Goal: Task Accomplishment & Management: Manage account settings

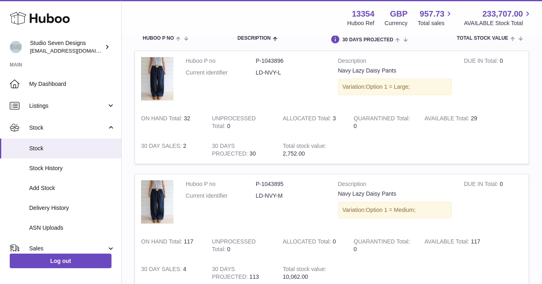
scroll to position [72, 0]
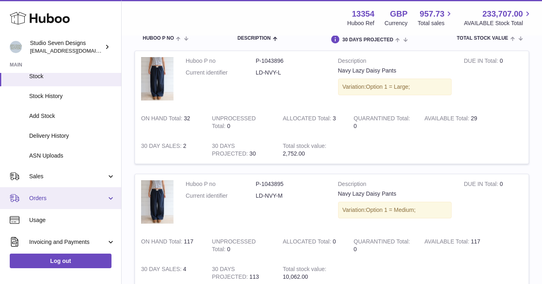
click at [60, 202] on link "Orders" at bounding box center [60, 198] width 121 height 22
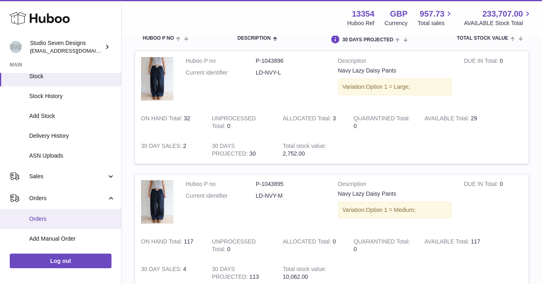
click at [41, 221] on span "Orders" at bounding box center [72, 219] width 86 height 8
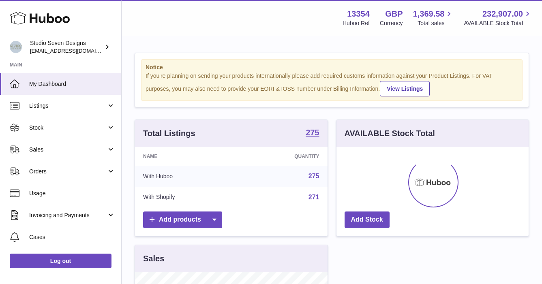
scroll to position [127, 192]
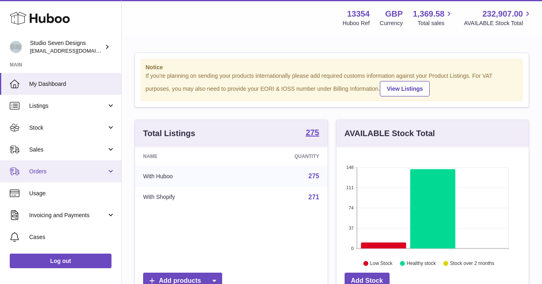
click at [52, 168] on span "Orders" at bounding box center [67, 172] width 77 height 8
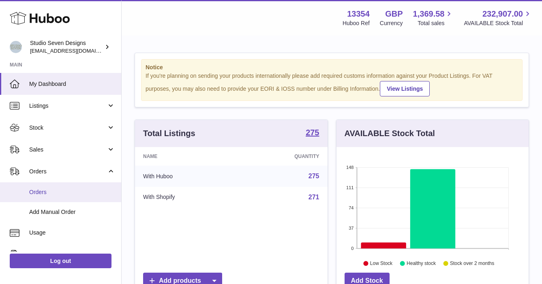
click at [44, 194] on span "Orders" at bounding box center [72, 193] width 86 height 8
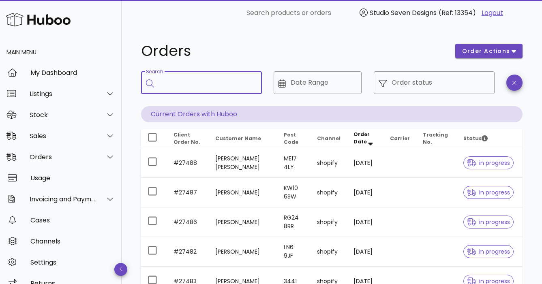
click at [209, 86] on input "Search" at bounding box center [207, 82] width 97 height 13
type input "*****"
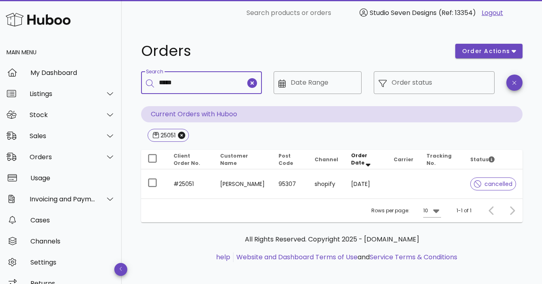
type input "*****"
type input "********"
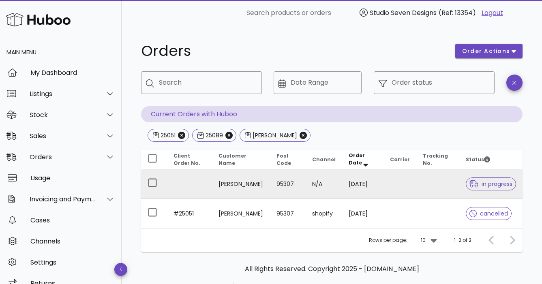
click at [436, 183] on td at bounding box center [437, 185] width 43 height 30
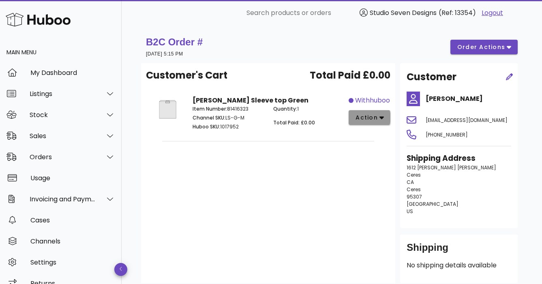
click at [382, 115] on icon "button" at bounding box center [382, 117] width 4 height 7
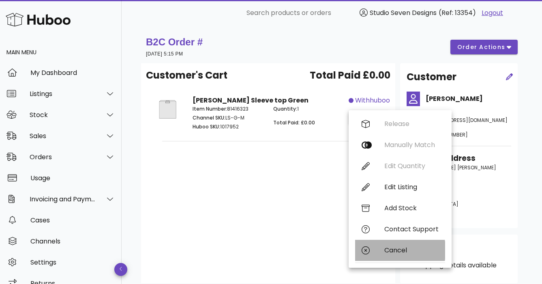
click at [399, 249] on div "Cancel" at bounding box center [411, 251] width 54 height 8
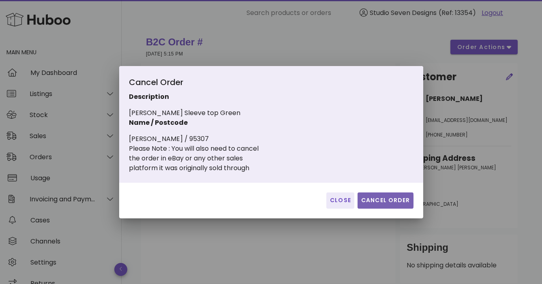
click at [396, 203] on span "Cancel Order" at bounding box center [385, 200] width 49 height 9
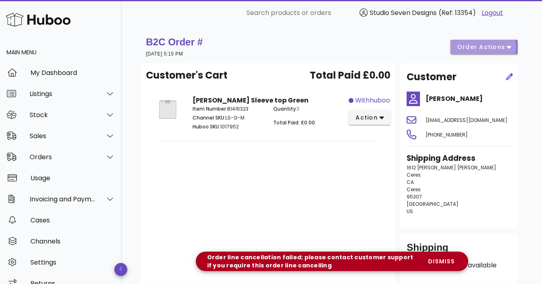
click at [511, 47] on icon "button" at bounding box center [509, 46] width 4 height 7
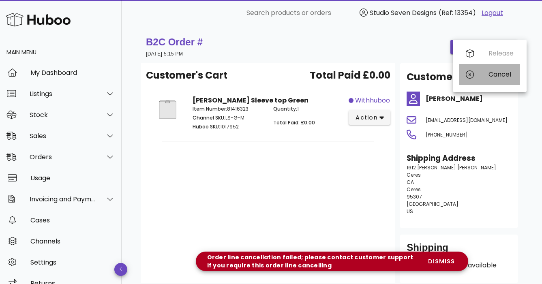
click at [498, 76] on div "Cancel" at bounding box center [501, 75] width 25 height 8
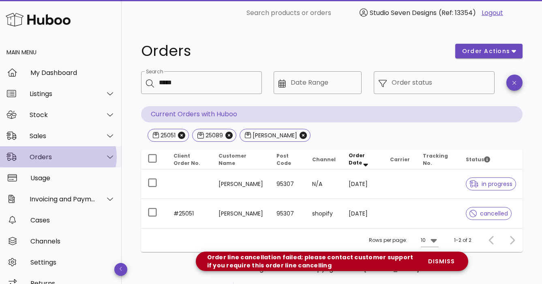
click at [37, 148] on div "Orders" at bounding box center [61, 156] width 122 height 21
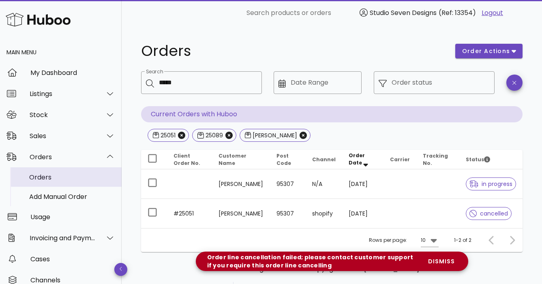
click at [40, 178] on div "Orders" at bounding box center [72, 178] width 86 height 8
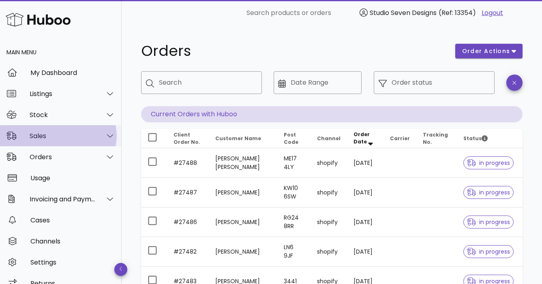
click at [49, 136] on div "Sales" at bounding box center [63, 136] width 66 height 8
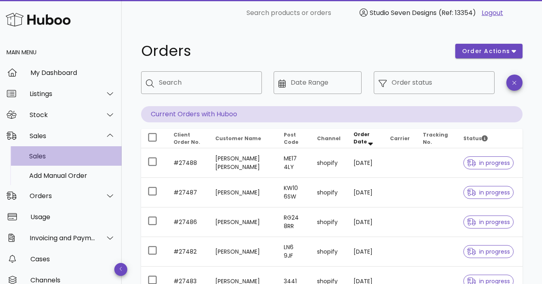
click at [46, 155] on div "Sales" at bounding box center [72, 156] width 86 height 8
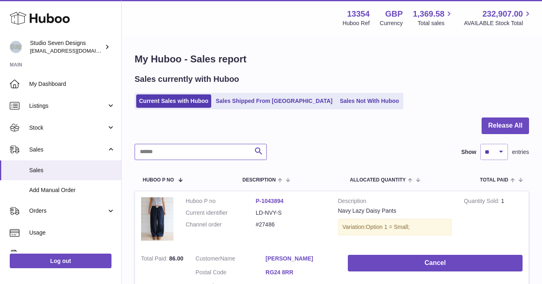
click at [171, 152] on input "text" at bounding box center [201, 152] width 132 height 16
type input "**"
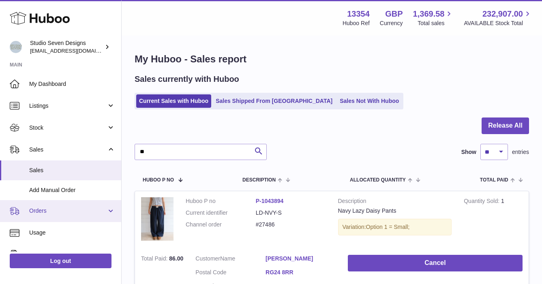
click at [34, 213] on span "Orders" at bounding box center [67, 211] width 77 height 8
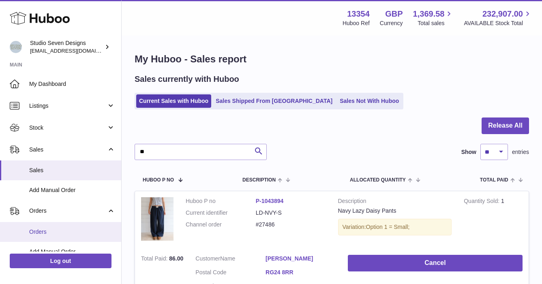
click at [43, 234] on span "Orders" at bounding box center [72, 232] width 86 height 8
click at [43, 224] on link "Orders" at bounding box center [60, 232] width 121 height 20
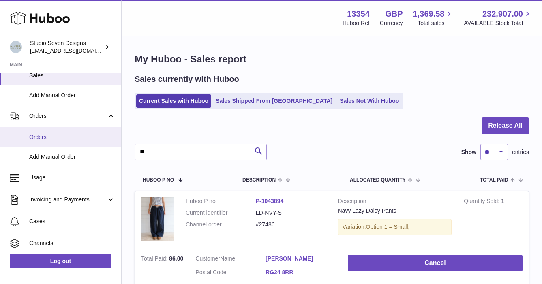
scroll to position [98, 0]
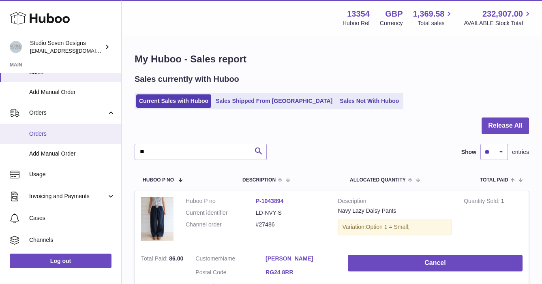
click at [39, 131] on span "Orders" at bounding box center [72, 134] width 86 height 8
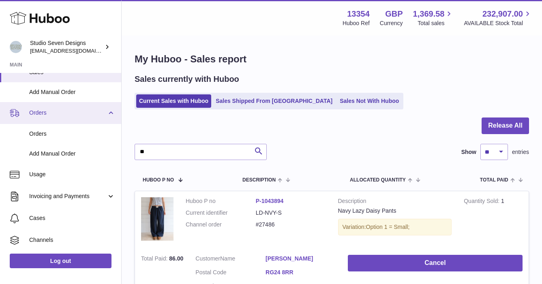
scroll to position [0, 0]
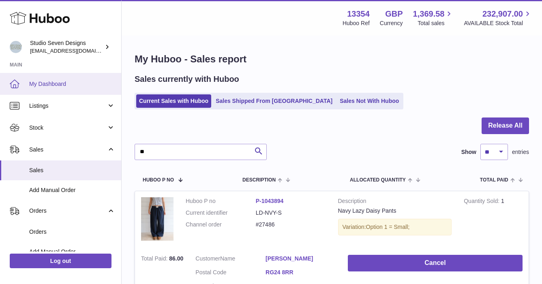
click at [66, 80] on span "My Dashboard" at bounding box center [72, 84] width 86 height 8
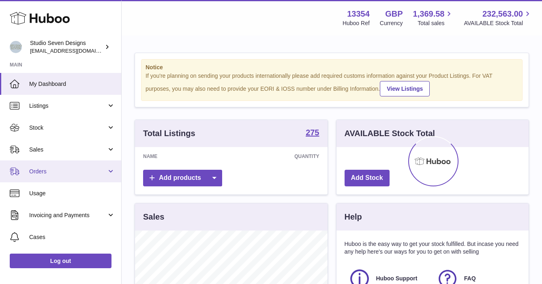
scroll to position [127, 192]
click at [60, 172] on span "Orders" at bounding box center [67, 172] width 77 height 8
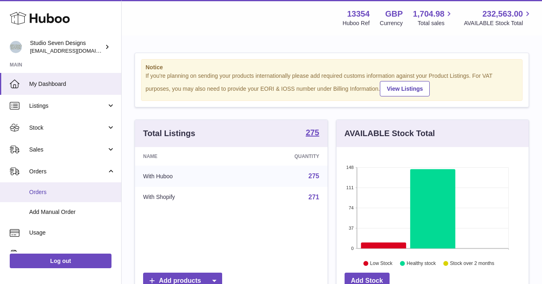
click at [49, 188] on link "Orders" at bounding box center [60, 192] width 121 height 20
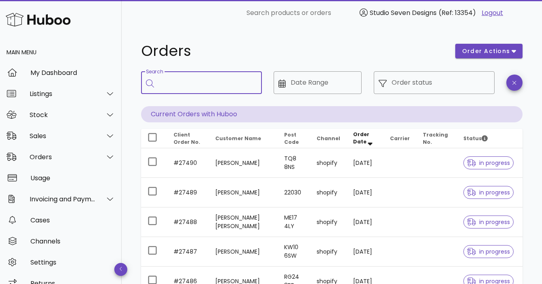
click at [195, 84] on input "Search" at bounding box center [207, 82] width 97 height 13
type input "*****"
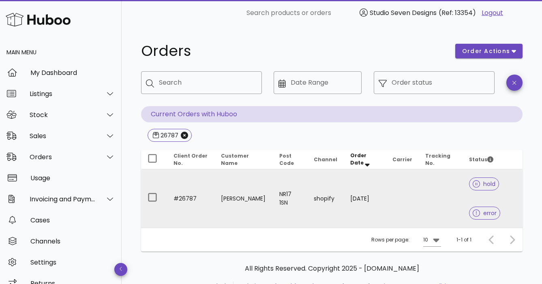
click at [435, 200] on td at bounding box center [441, 199] width 44 height 58
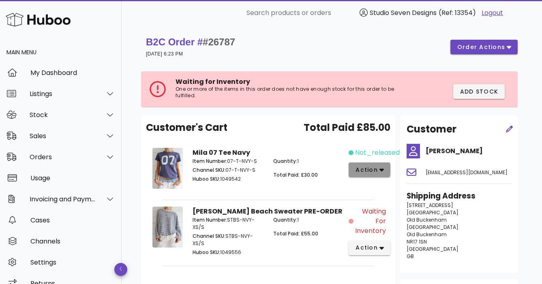
click at [382, 166] on icon "button" at bounding box center [382, 169] width 4 height 7
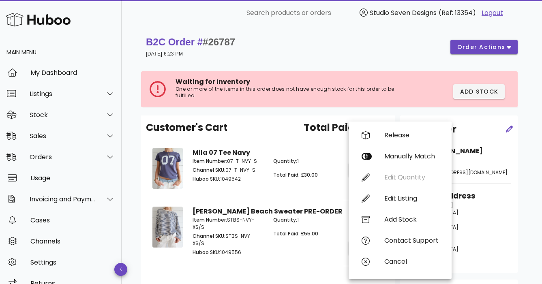
click at [272, 120] on div "Customer's Cart Total Paid £85.00" at bounding box center [268, 130] width 245 height 21
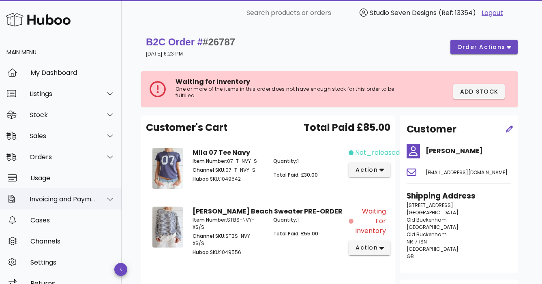
scroll to position [13, 0]
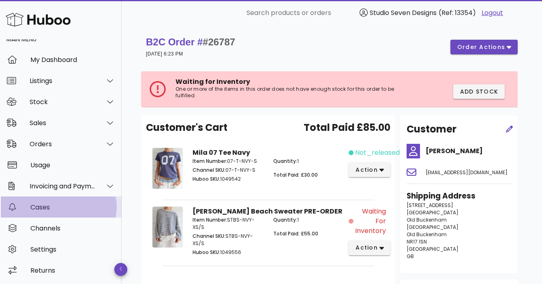
click at [36, 206] on div "Cases" at bounding box center [72, 208] width 85 height 8
